Goal: Learn about a topic

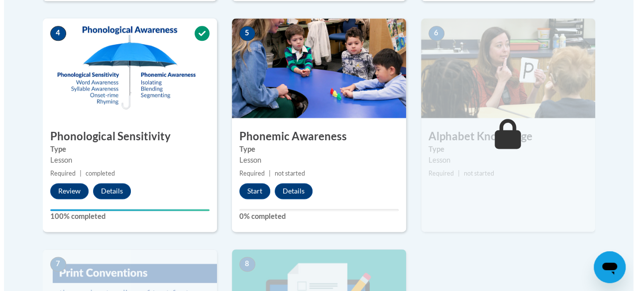
scroll to position [563, 0]
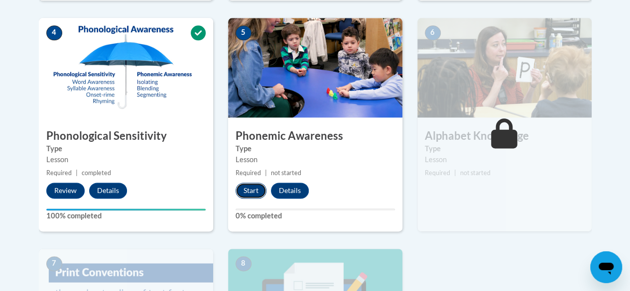
click at [250, 190] on button "Start" at bounding box center [250, 191] width 31 height 16
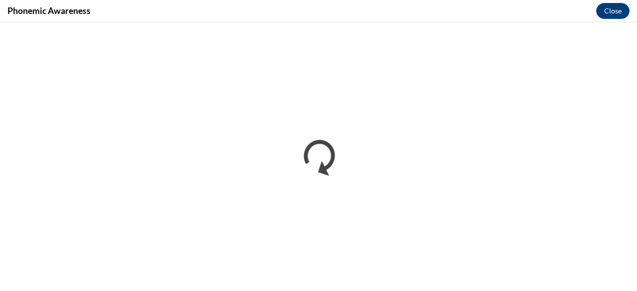
scroll to position [0, 0]
